Goal: Task Accomplishment & Management: Use online tool/utility

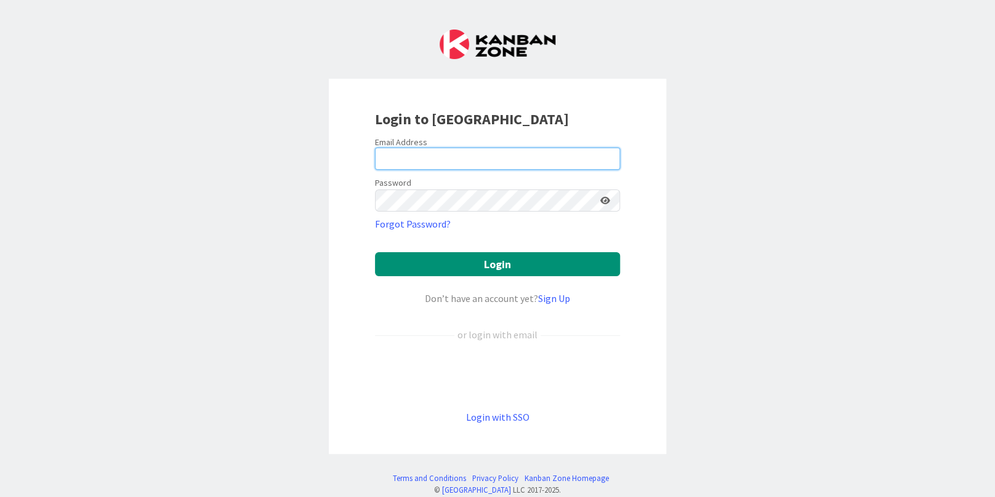
click at [420, 158] on input "email" at bounding box center [497, 159] width 245 height 22
type input "[PERSON_NAME][EMAIL_ADDRESS][PERSON_NAME][DOMAIN_NAME]"
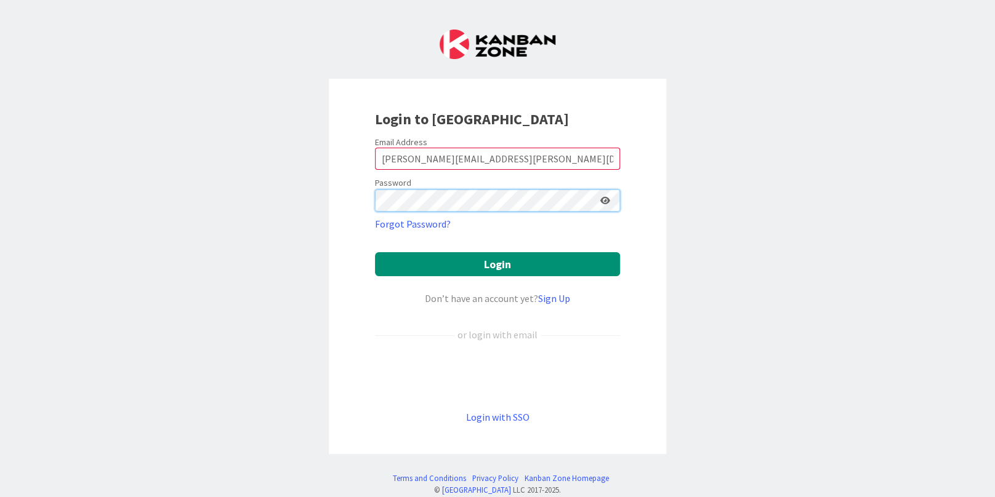
click at [375, 252] on button "Login" at bounding box center [497, 264] width 245 height 24
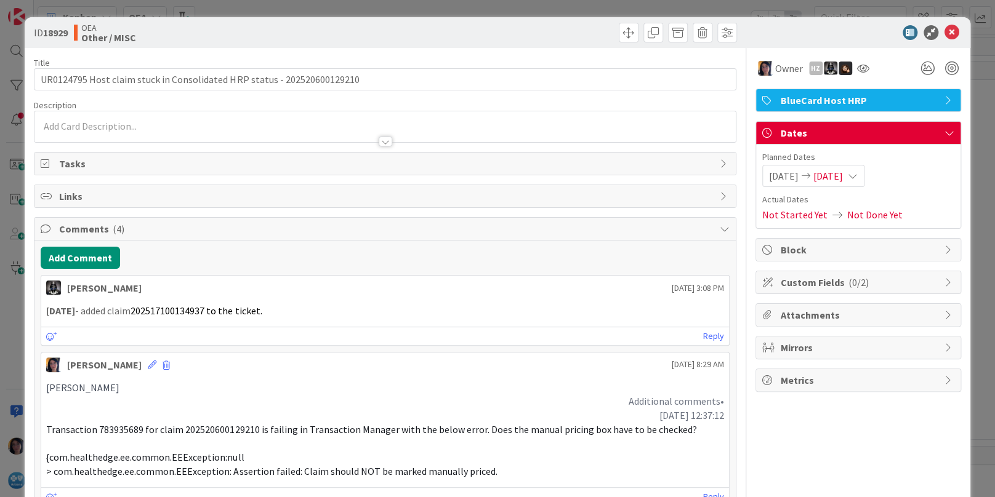
click at [944, 33] on icon at bounding box center [951, 32] width 15 height 15
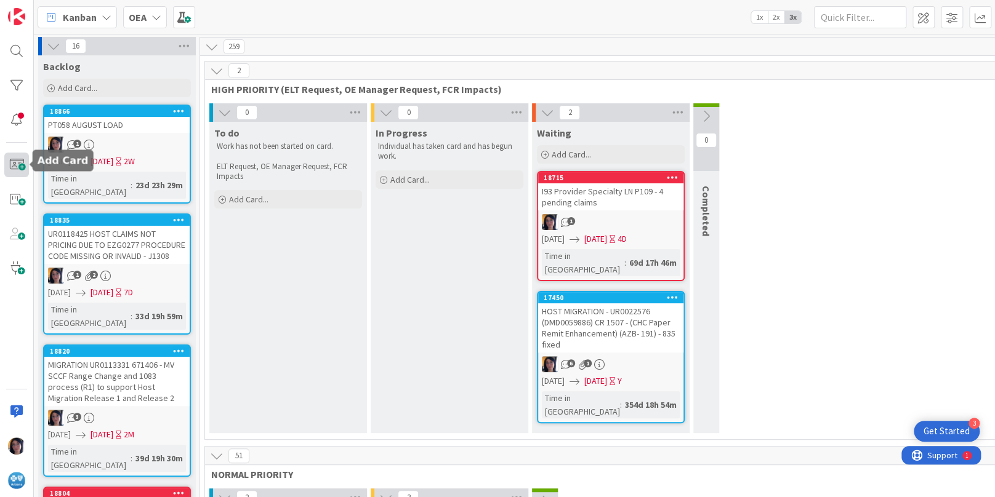
click at [20, 166] on span at bounding box center [16, 165] width 25 height 25
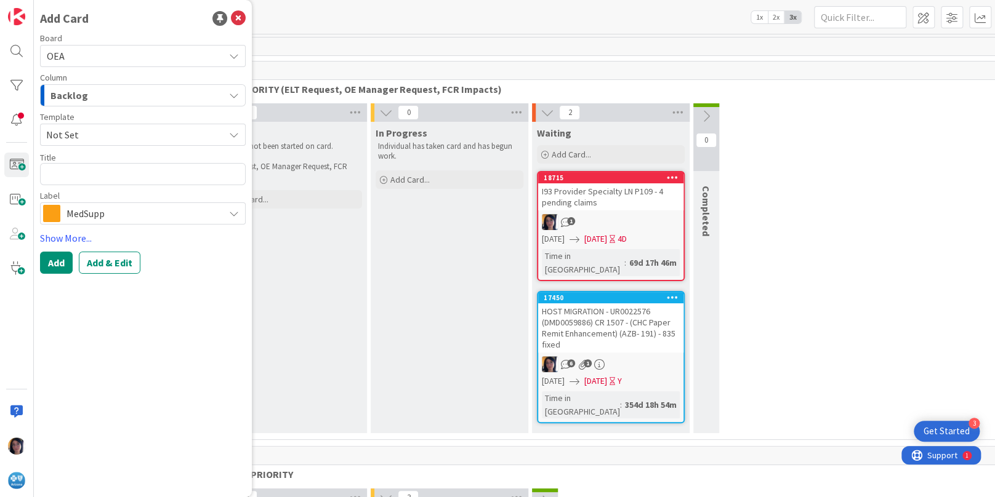
click at [76, 177] on textarea at bounding box center [143, 174] width 206 height 22
type textarea "x"
type textarea "UR0125912"
click at [64, 97] on span "Backlog" at bounding box center [69, 95] width 38 height 16
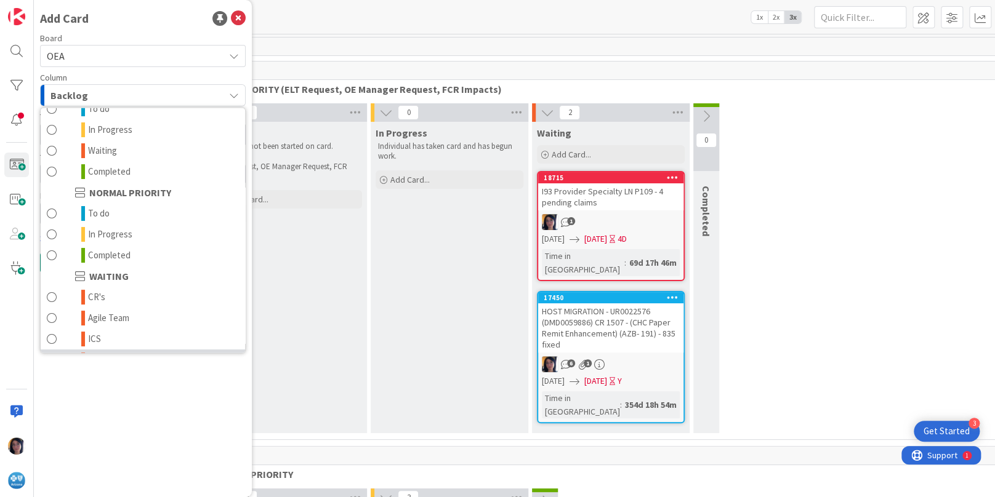
scroll to position [120, 0]
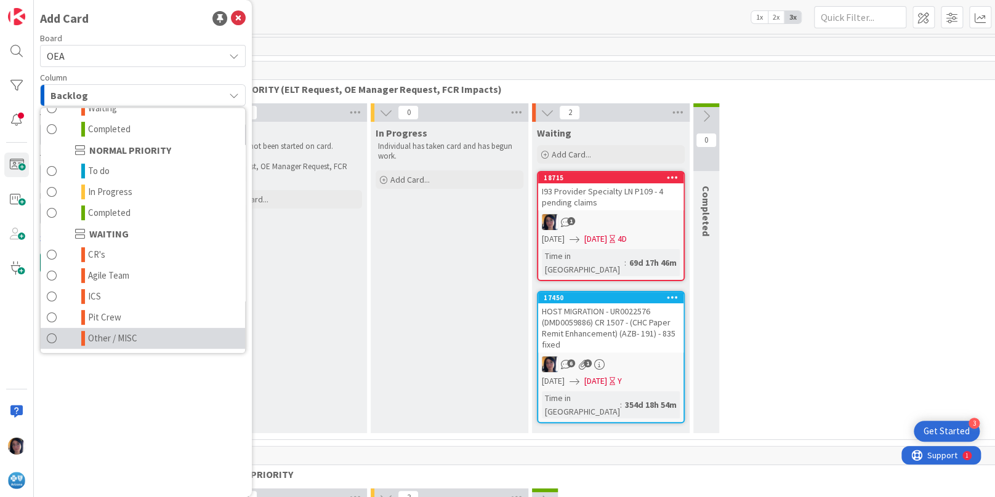
drag, startPoint x: 116, startPoint y: 336, endPoint x: 185, endPoint y: 298, distance: 78.8
click at [116, 336] on span "Other / MISC" at bounding box center [112, 338] width 49 height 15
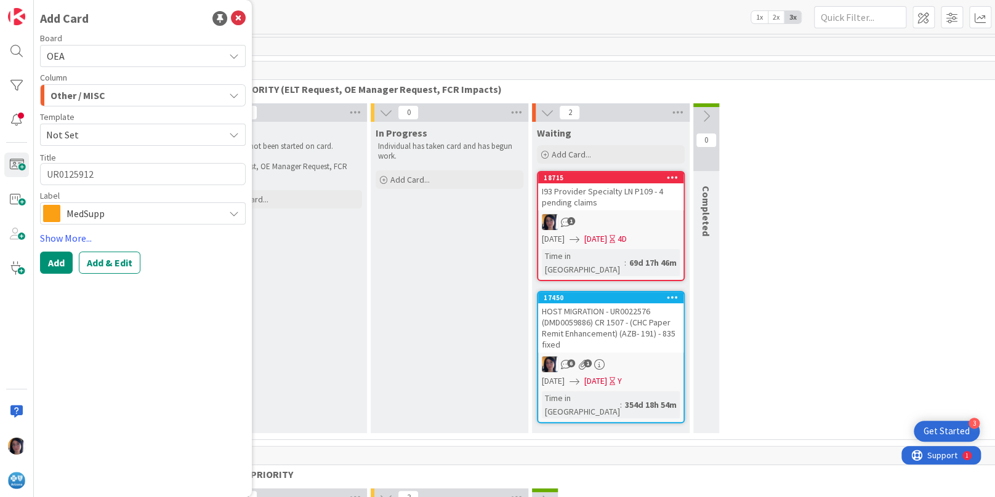
click at [89, 205] on span "MedSupp" at bounding box center [141, 213] width 151 height 17
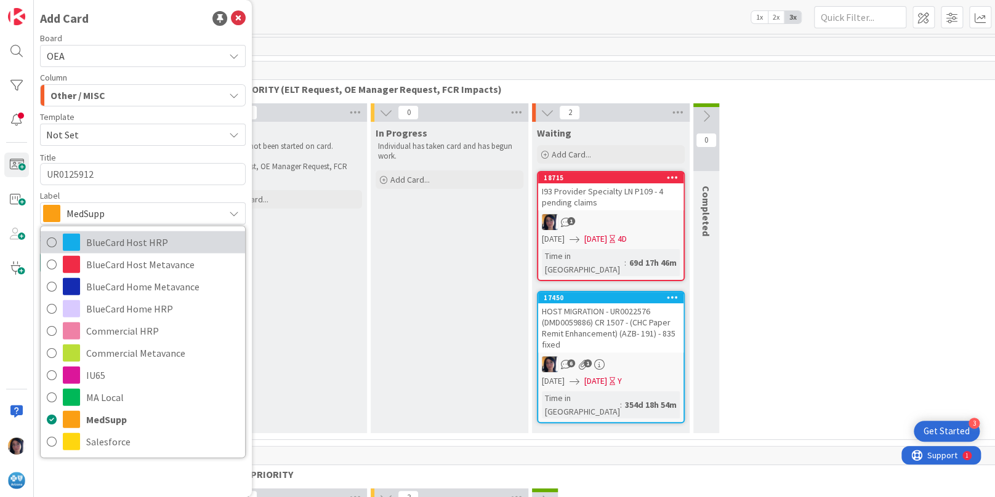
drag, startPoint x: 92, startPoint y: 239, endPoint x: 99, endPoint y: 247, distance: 10.0
click at [93, 239] on span "BlueCard Host HRP" at bounding box center [162, 242] width 153 height 18
type textarea "x"
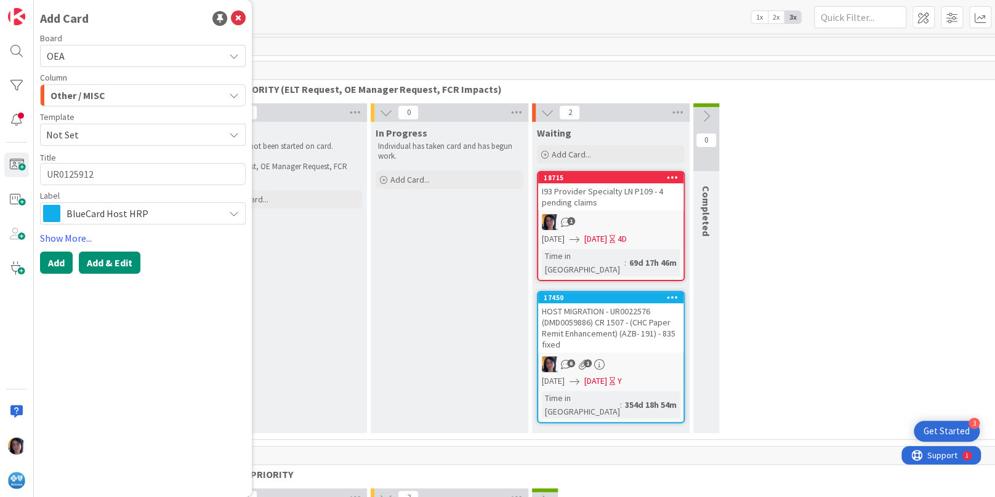
click at [113, 260] on button "Add & Edit" at bounding box center [110, 263] width 62 height 22
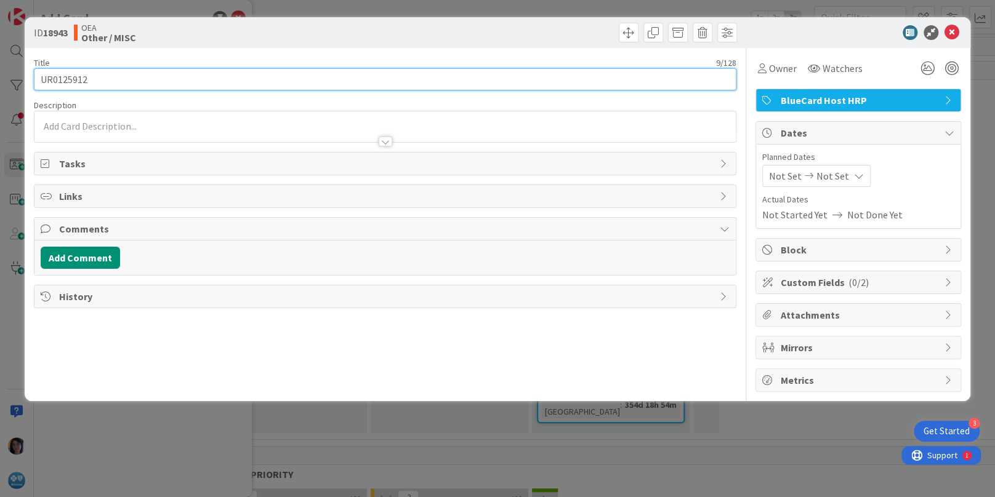
click at [156, 80] on input "UR0125912" at bounding box center [385, 79] width 702 height 22
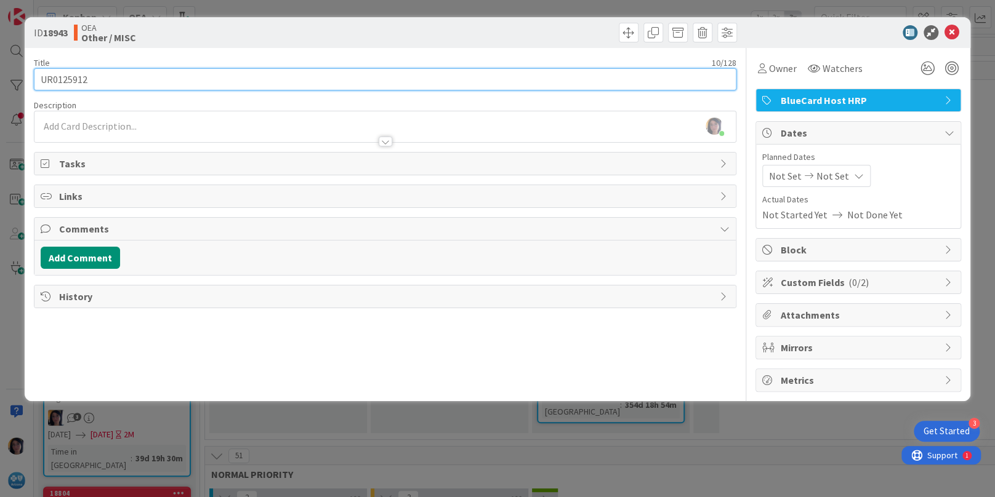
paste input "HRP HOST CANCELATION REQUEST - 1 CLAIM"
drag, startPoint x: 291, startPoint y: 79, endPoint x: 238, endPoint y: 79, distance: 53.6
click at [238, 79] on input "UR0125912 HRP HOST CANCELATION REQUEST - 1 CLAIM" at bounding box center [385, 79] width 702 height 22
paste input "202420600130155"
type input "UR0125912 HRP HOST CANCELATION REQUEST -202420600130155"
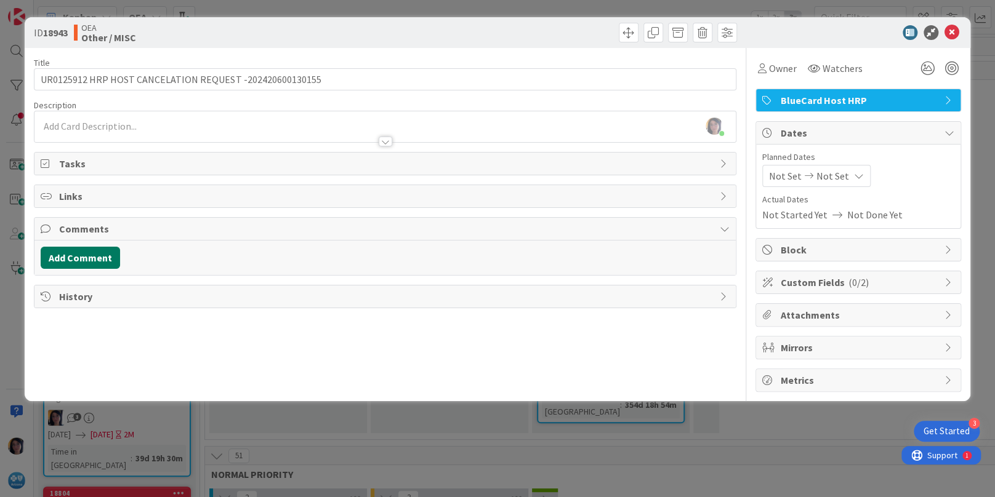
click at [84, 257] on button "Add Comment" at bounding box center [80, 258] width 79 height 22
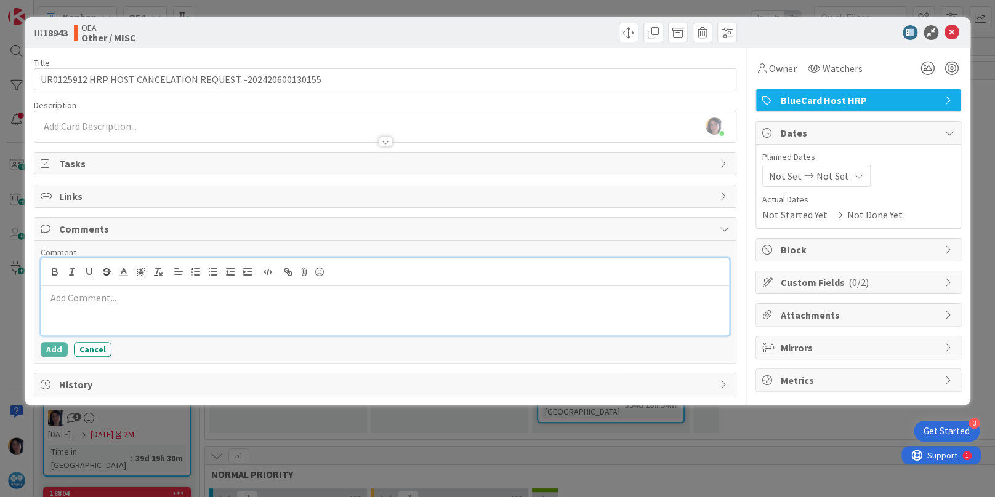
click at [86, 305] on div at bounding box center [384, 310] width 687 height 49
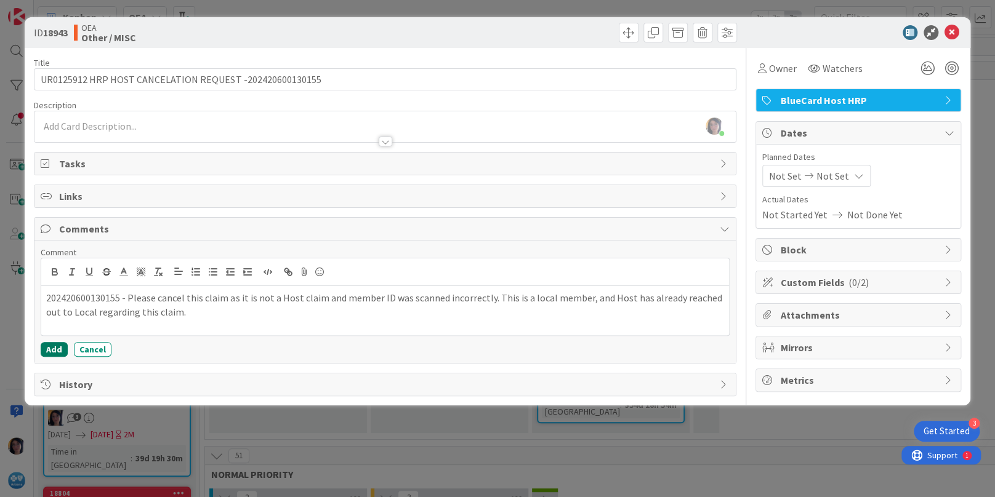
drag, startPoint x: 60, startPoint y: 345, endPoint x: 75, endPoint y: 345, distance: 14.8
click at [60, 345] on button "Add" at bounding box center [54, 349] width 27 height 15
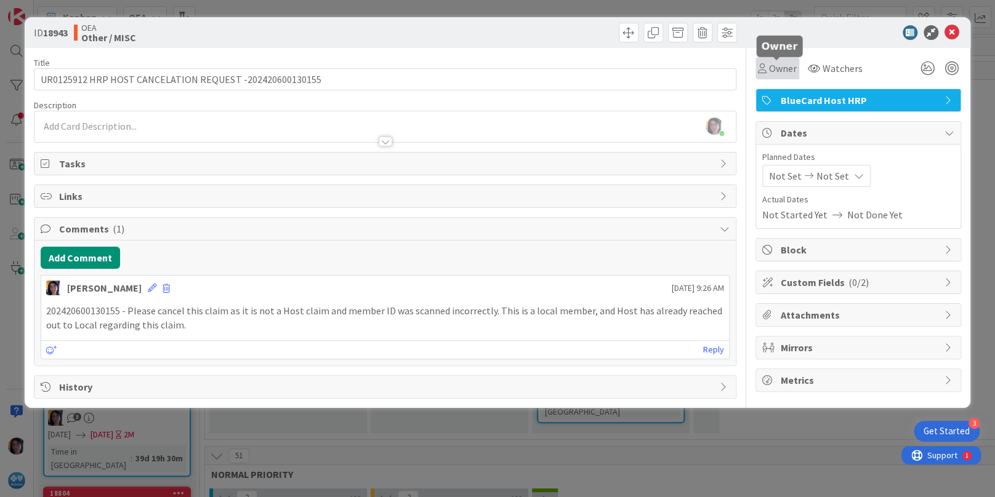
click at [782, 69] on span "Owner" at bounding box center [783, 68] width 28 height 15
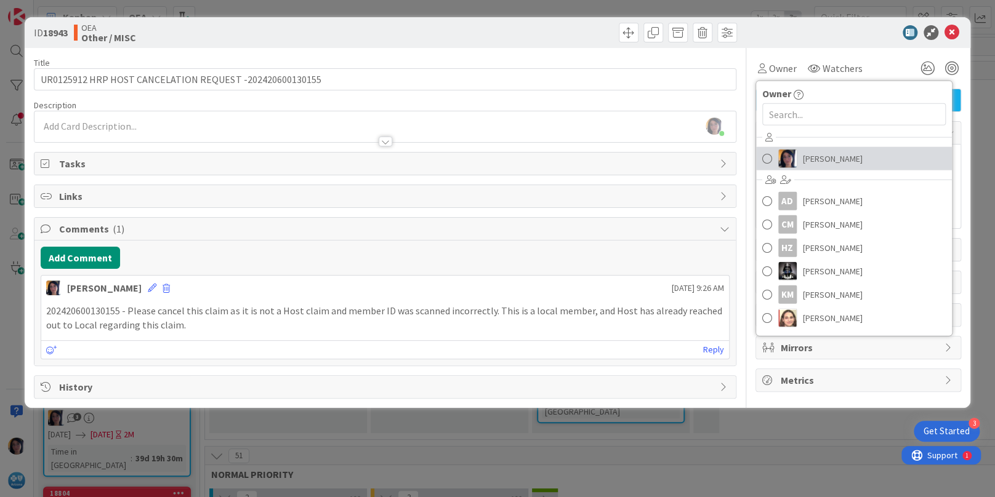
drag, startPoint x: 801, startPoint y: 154, endPoint x: 805, endPoint y: 145, distance: 9.9
click at [801, 154] on link "[PERSON_NAME]" at bounding box center [854, 158] width 196 height 23
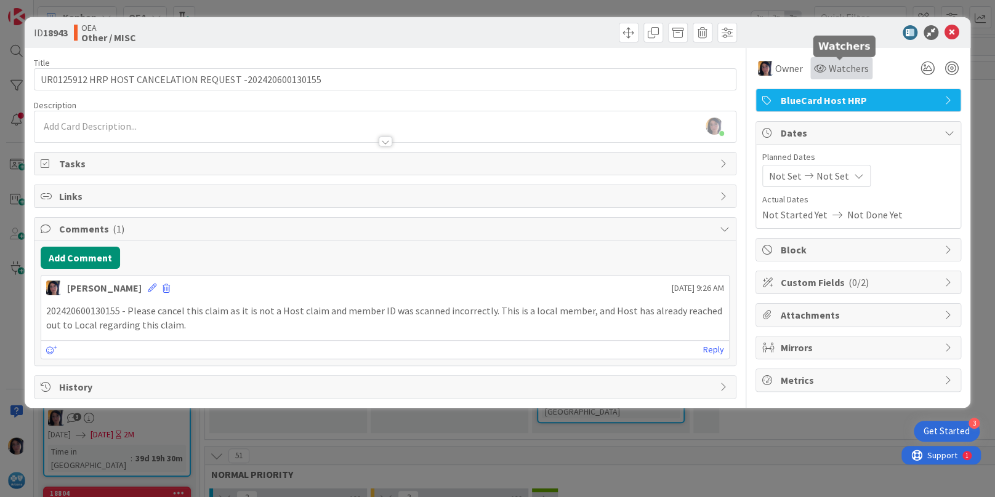
click at [834, 65] on span "Watchers" at bounding box center [849, 68] width 40 height 15
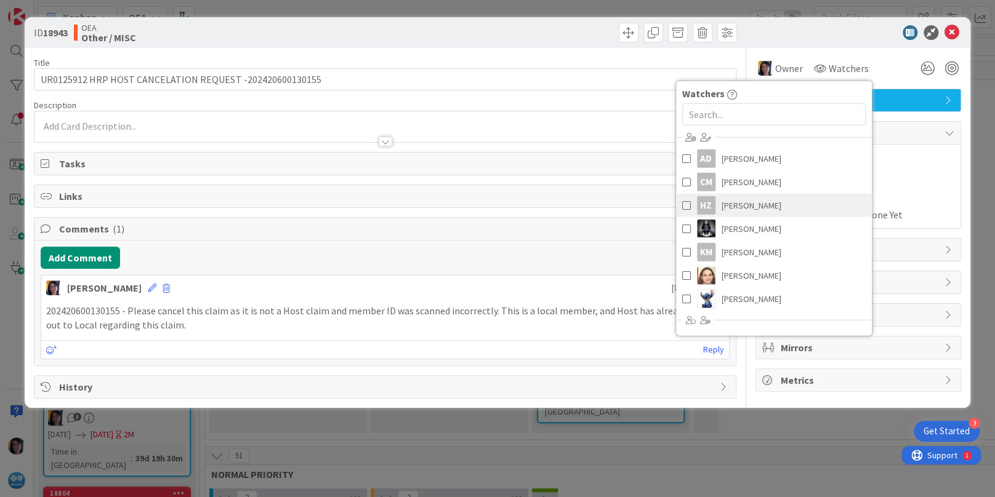
click at [733, 207] on span "[PERSON_NAME]" at bounding box center [751, 205] width 60 height 18
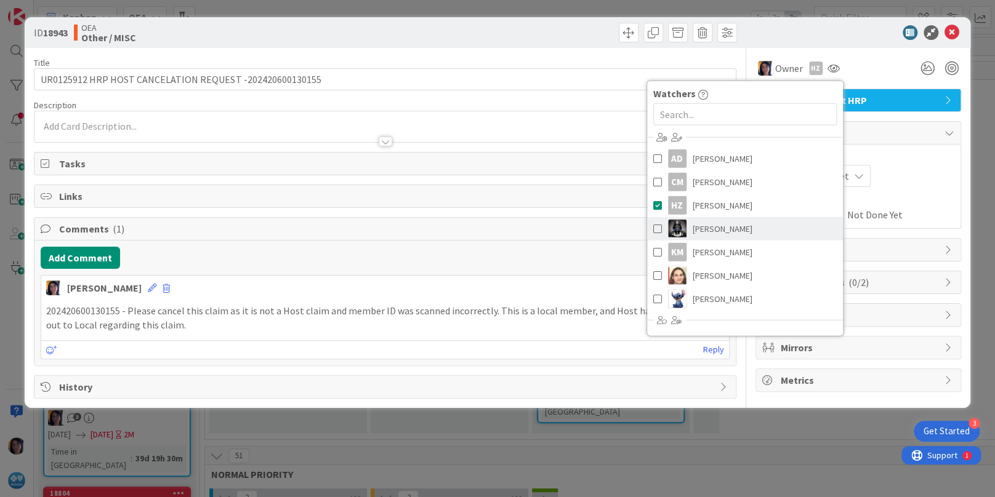
click at [734, 223] on span "[PERSON_NAME]" at bounding box center [723, 229] width 60 height 18
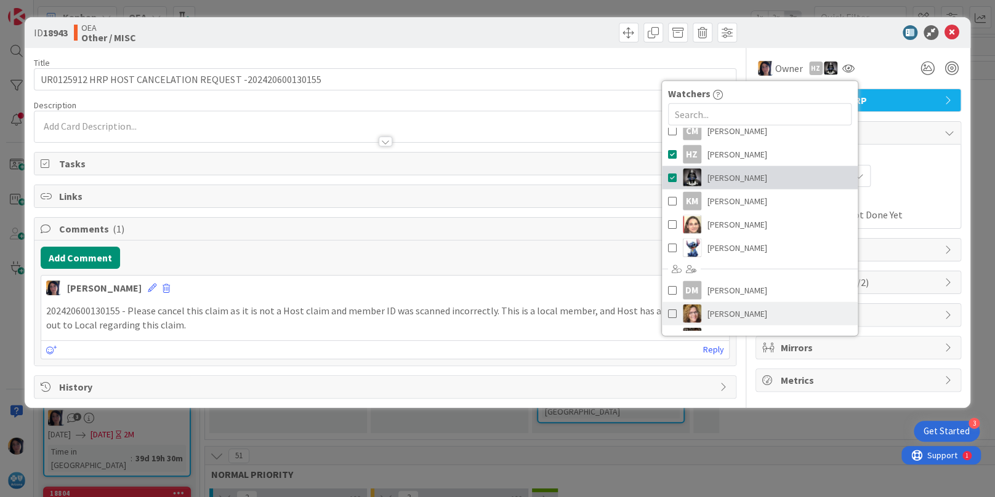
scroll to position [139, 0]
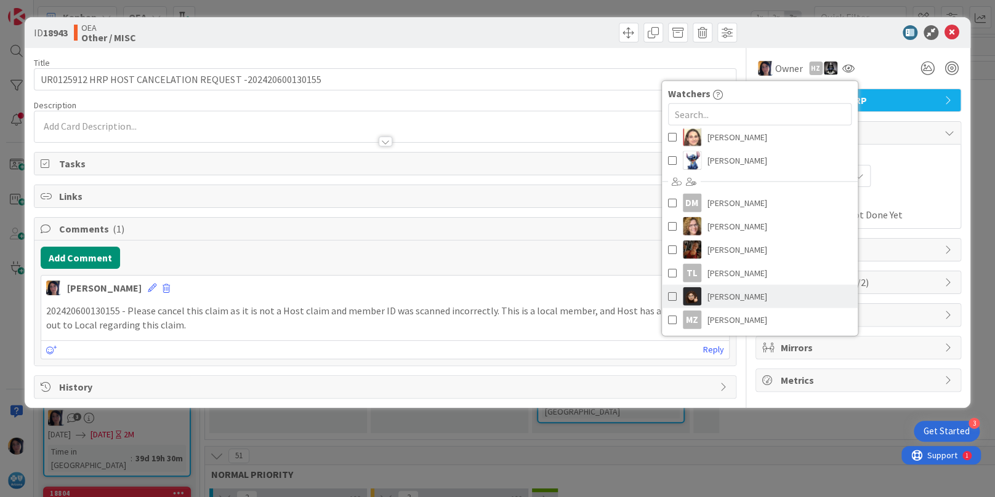
click at [728, 291] on span "[PERSON_NAME]" at bounding box center [737, 296] width 60 height 18
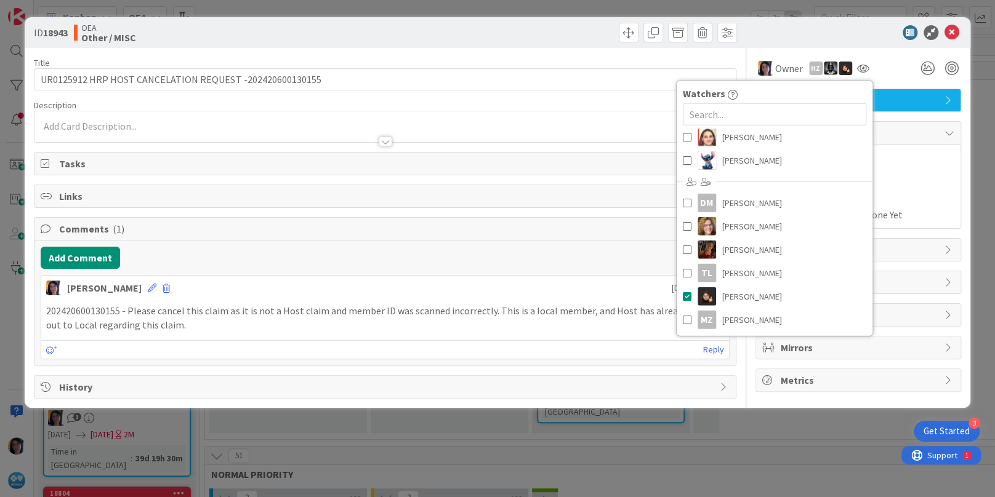
drag, startPoint x: 941, startPoint y: 197, endPoint x: 842, endPoint y: 186, distance: 100.3
click at [941, 196] on span "Actual Dates" at bounding box center [858, 199] width 192 height 13
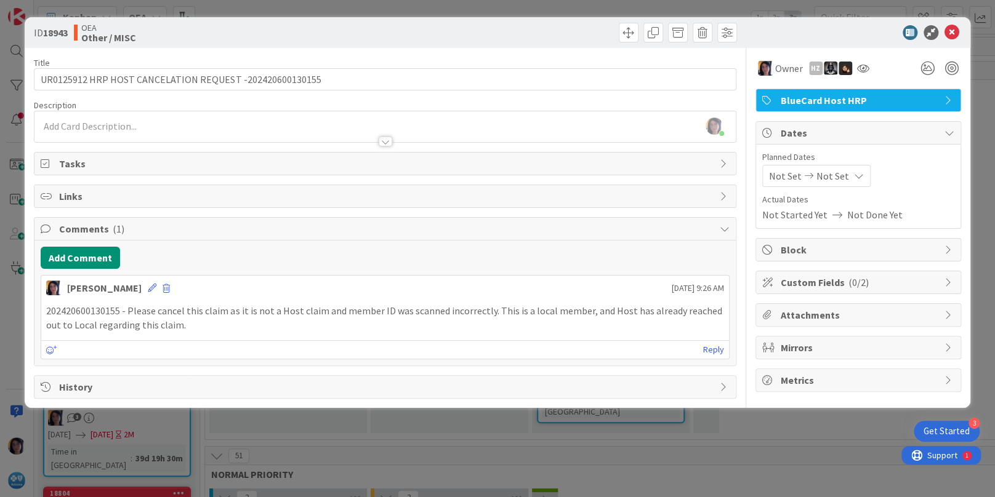
click at [765, 174] on div "Not Set Not Set" at bounding box center [816, 176] width 108 height 22
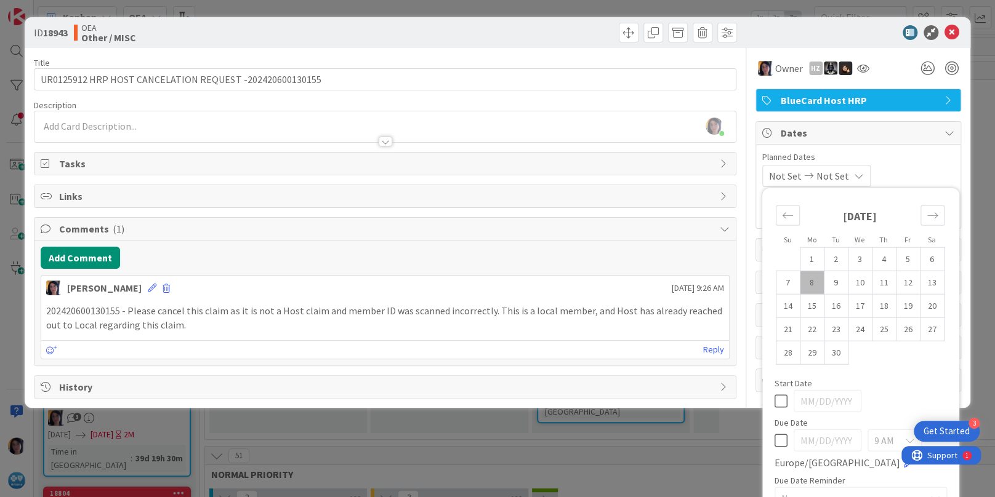
drag, startPoint x: 796, startPoint y: 277, endPoint x: 862, endPoint y: 295, distance: 69.0
click at [800, 277] on td "8" at bounding box center [812, 282] width 24 height 23
type input "[DATE]"
click at [896, 278] on td "12" at bounding box center [908, 282] width 24 height 23
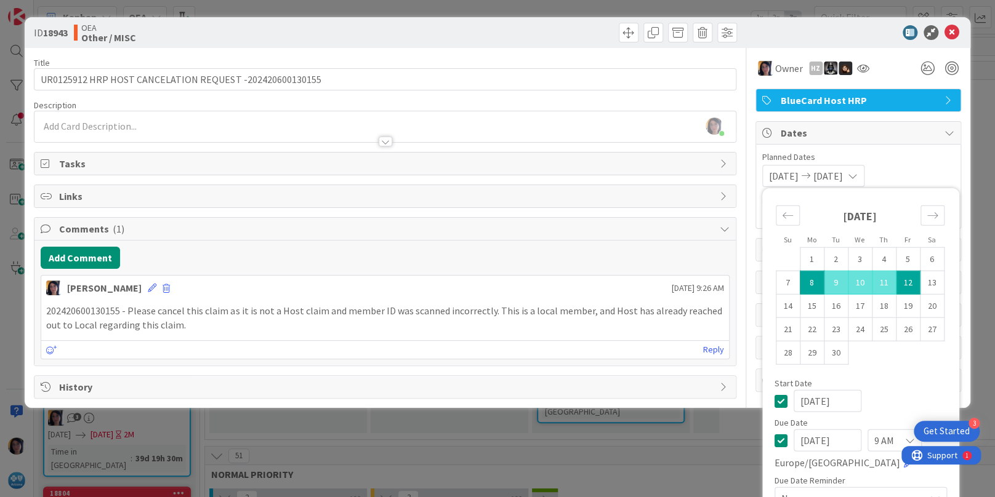
type input "[DATE]"
click at [839, 36] on div at bounding box center [852, 32] width 218 height 15
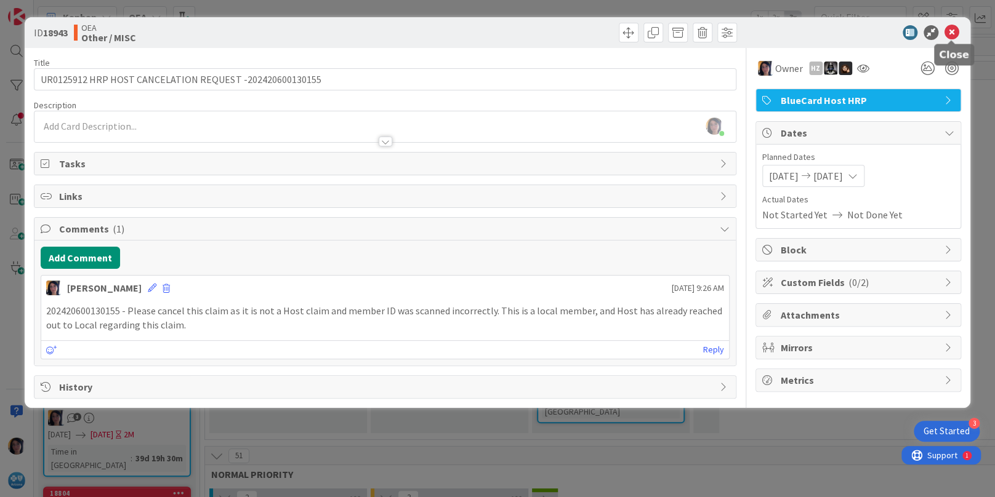
click at [949, 30] on icon at bounding box center [951, 32] width 15 height 15
